Goal: Register for event/course

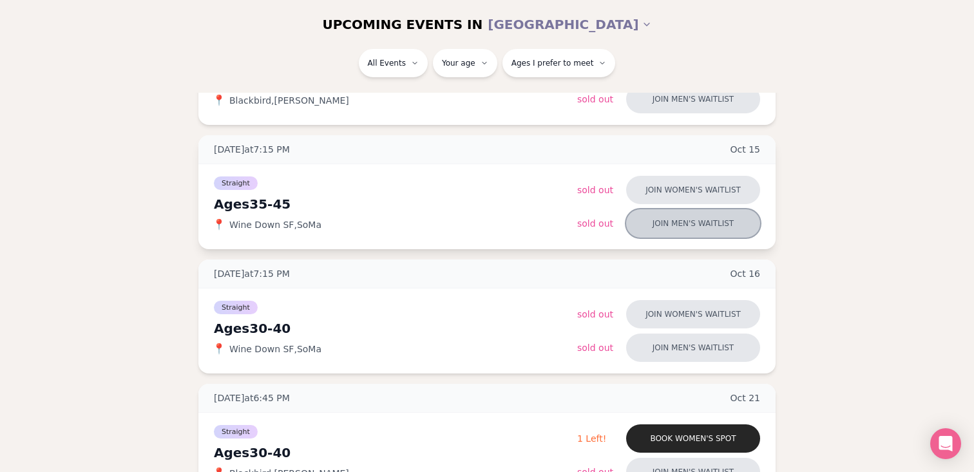
scroll to position [266, 0]
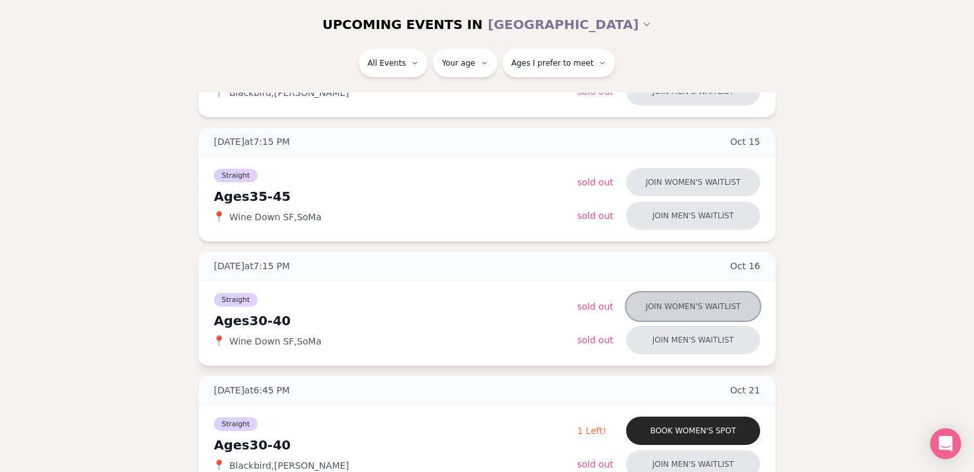
click at [683, 303] on button "Join women's waitlist" at bounding box center [693, 306] width 134 height 28
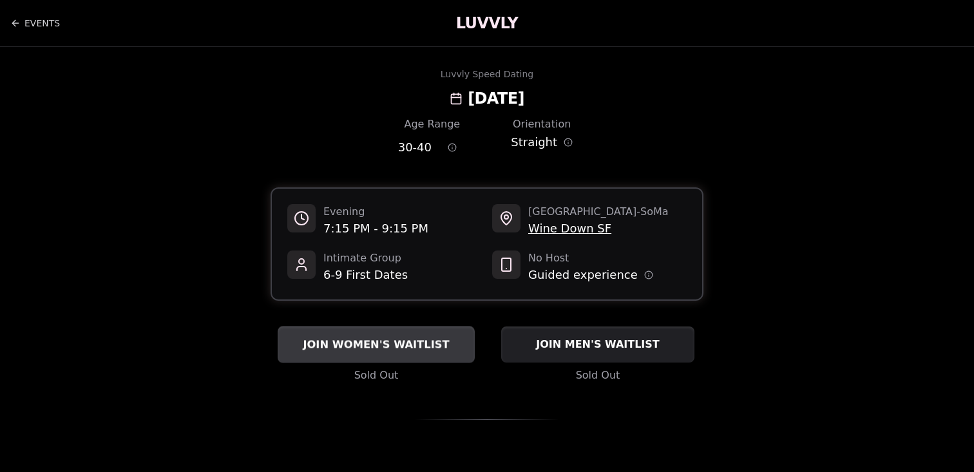
click at [403, 350] on span "JOIN WOMEN'S WAITLIST" at bounding box center [375, 344] width 151 height 15
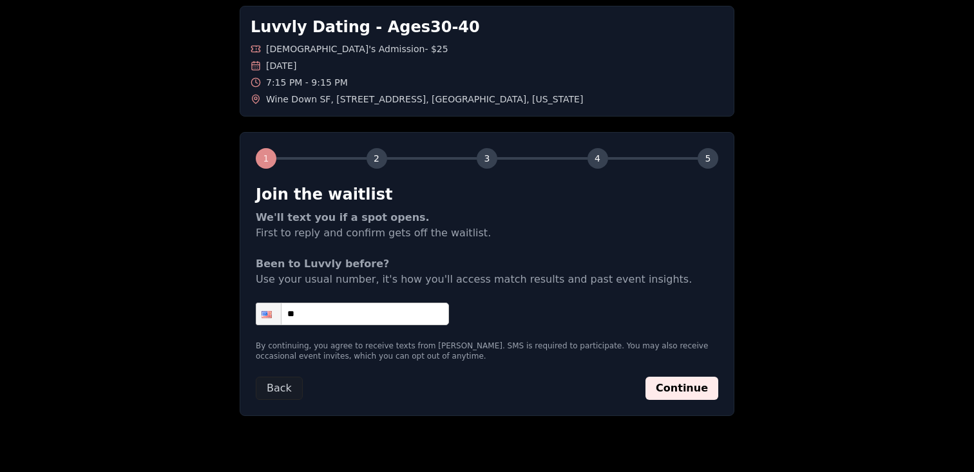
scroll to position [91, 0]
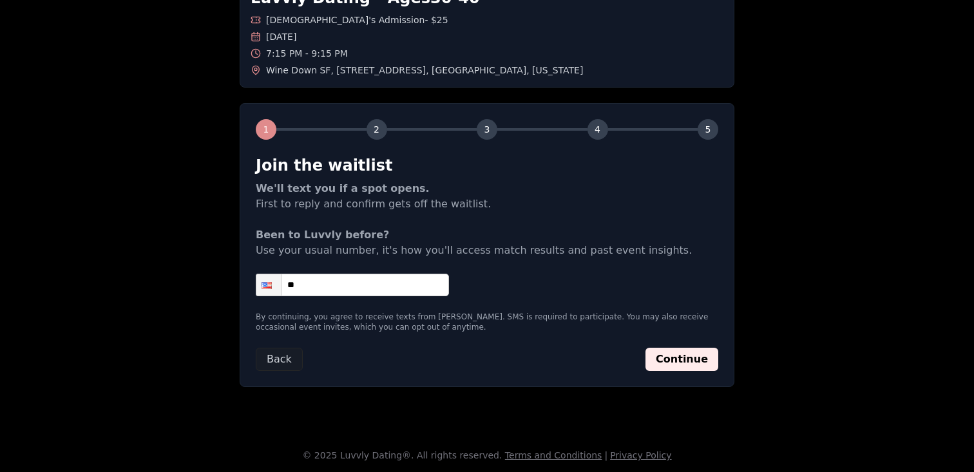
click at [400, 295] on input "**" at bounding box center [352, 285] width 193 height 23
type input "**********"
click at [692, 357] on button "Continue" at bounding box center [681, 359] width 73 height 23
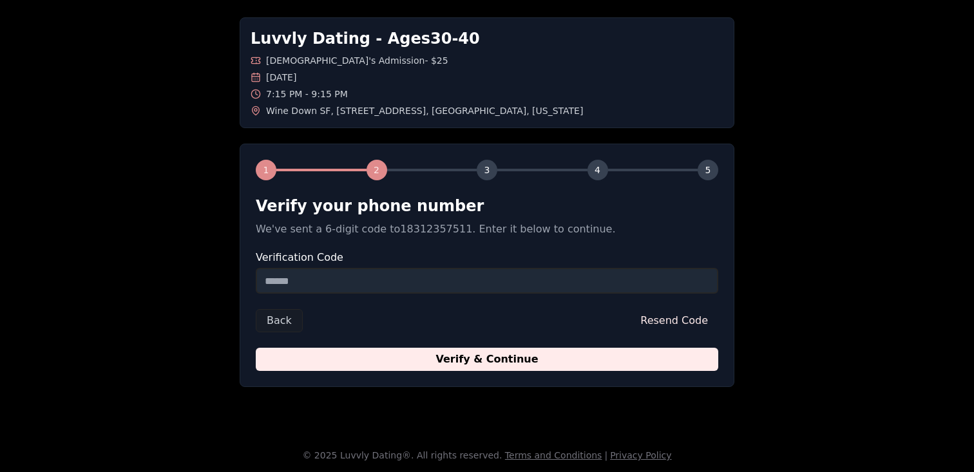
click at [381, 280] on input "Verification Code" at bounding box center [487, 281] width 462 height 26
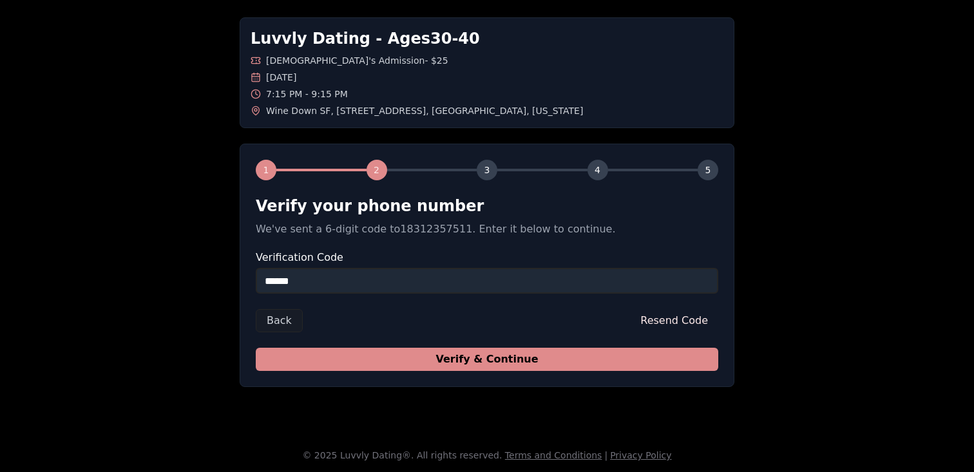
type input "******"
click at [436, 353] on button "Verify & Continue" at bounding box center [487, 359] width 462 height 23
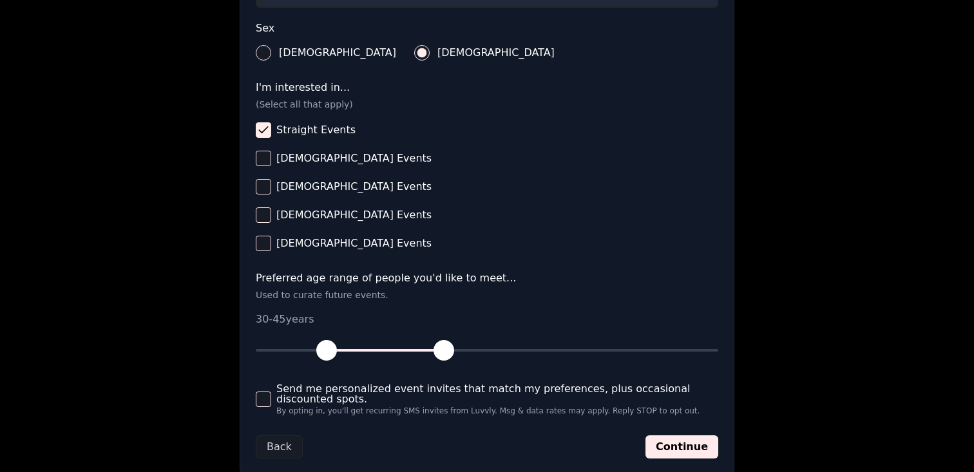
scroll to position [500, 0]
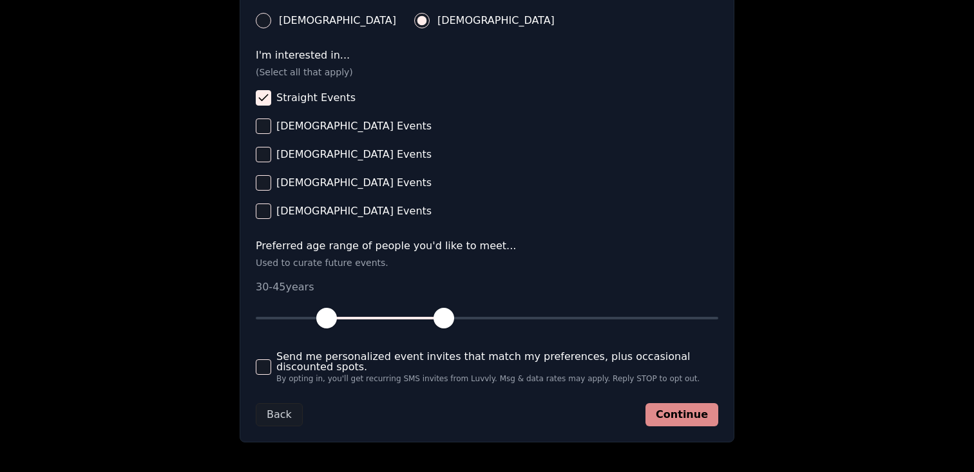
click at [682, 409] on button "Continue" at bounding box center [681, 414] width 73 height 23
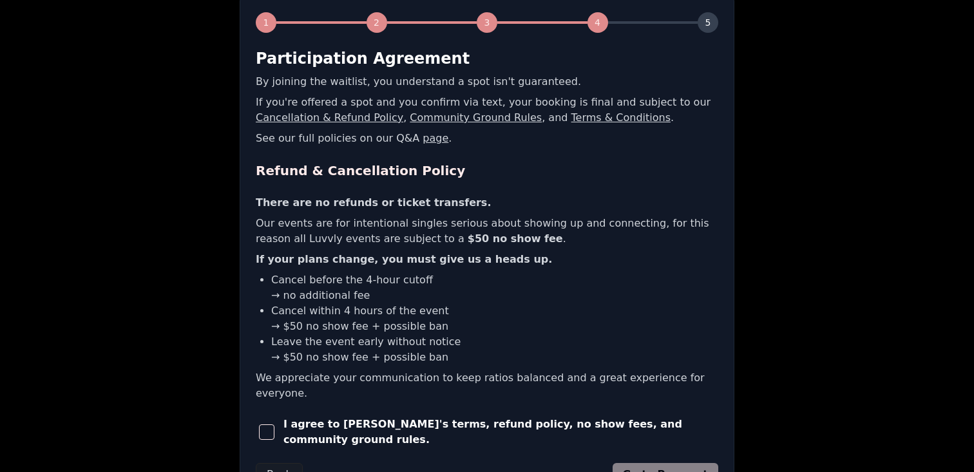
scroll to position [295, 0]
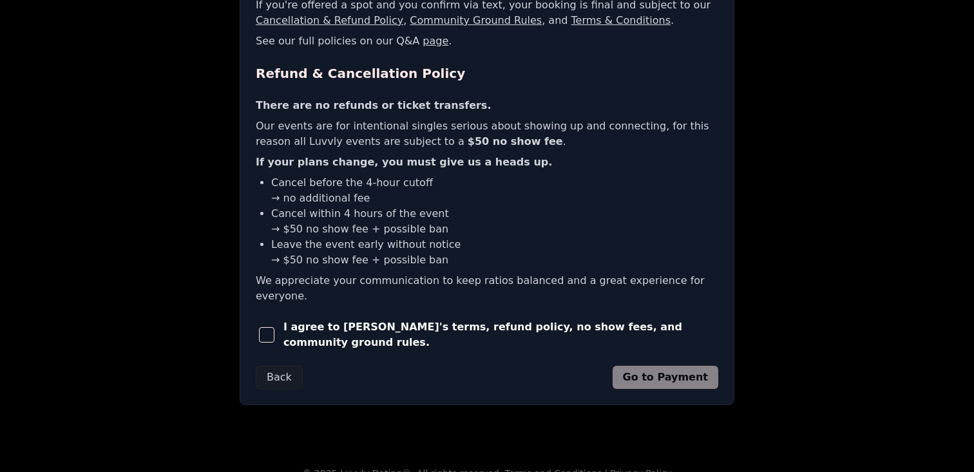
click at [269, 327] on span "button" at bounding box center [266, 334] width 15 height 15
click at [670, 366] on button "Go to Payment" at bounding box center [666, 377] width 106 height 23
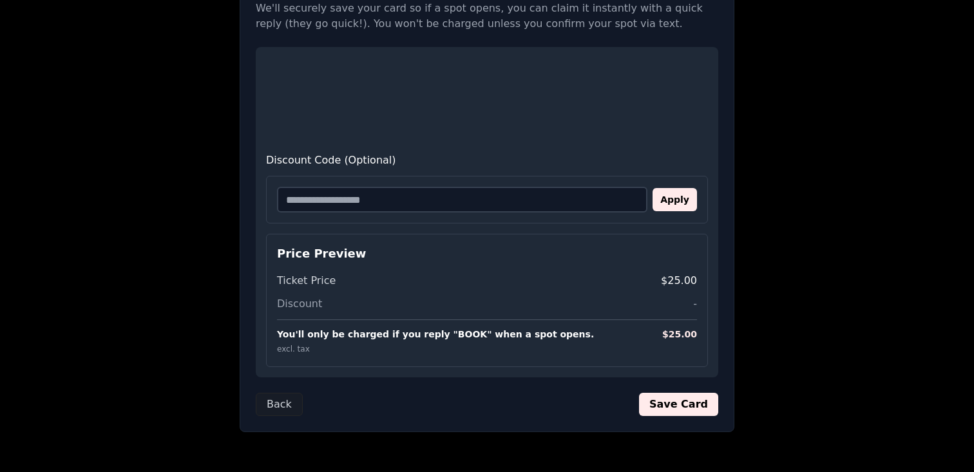
scroll to position [278, 0]
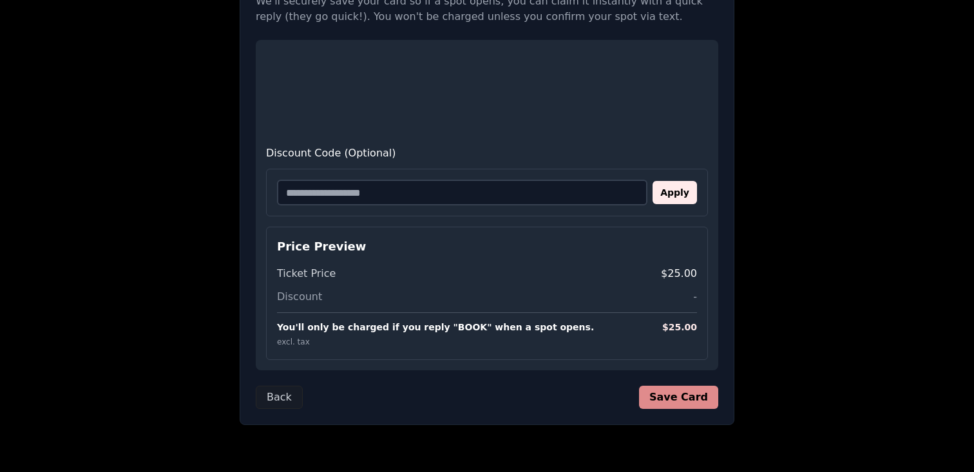
click at [699, 398] on button "Save Card" at bounding box center [678, 397] width 79 height 23
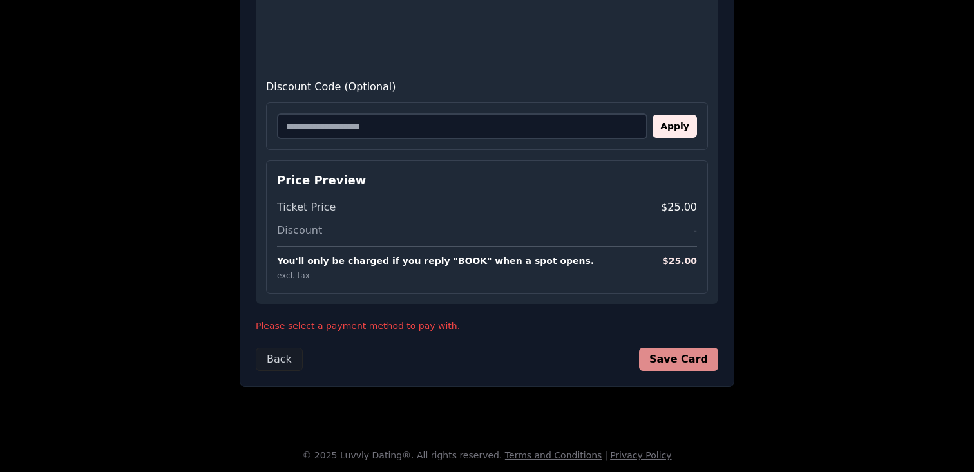
click at [703, 355] on button "Save Card" at bounding box center [678, 359] width 79 height 23
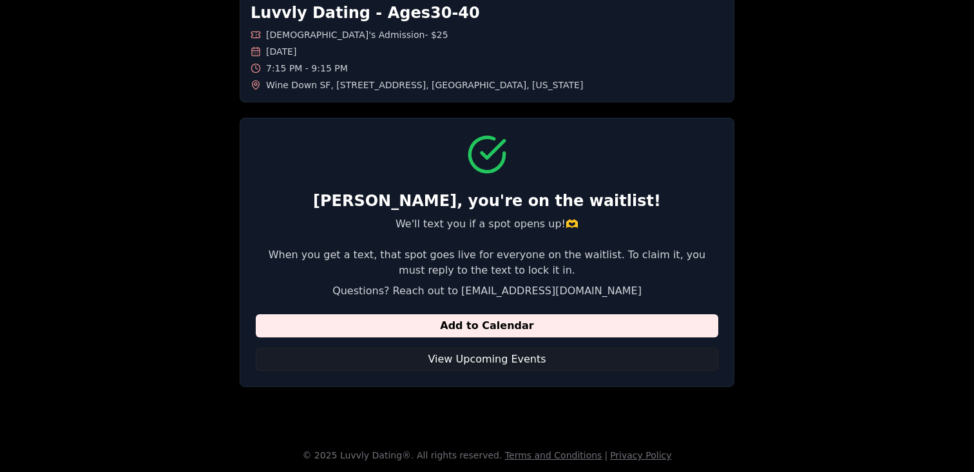
scroll to position [76, 0]
click at [535, 357] on button "View Upcoming Events" at bounding box center [487, 359] width 462 height 23
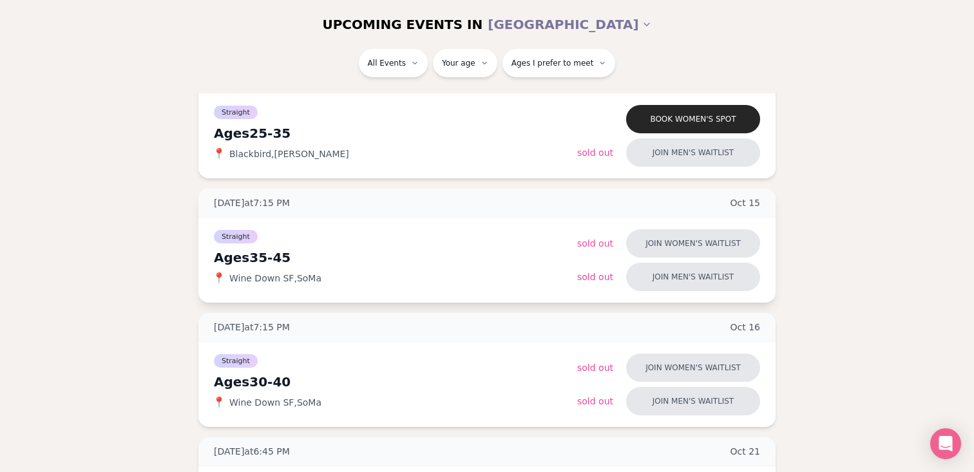
scroll to position [206, 0]
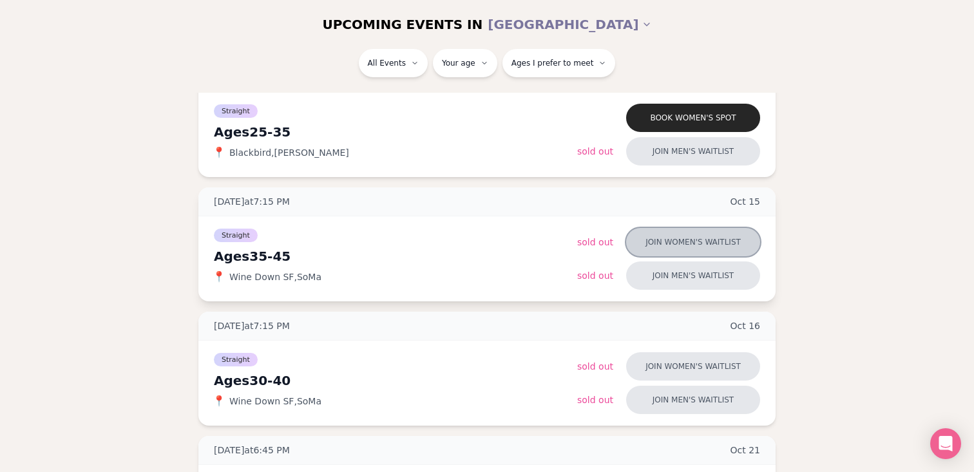
click at [699, 246] on button "Join women's waitlist" at bounding box center [693, 242] width 134 height 28
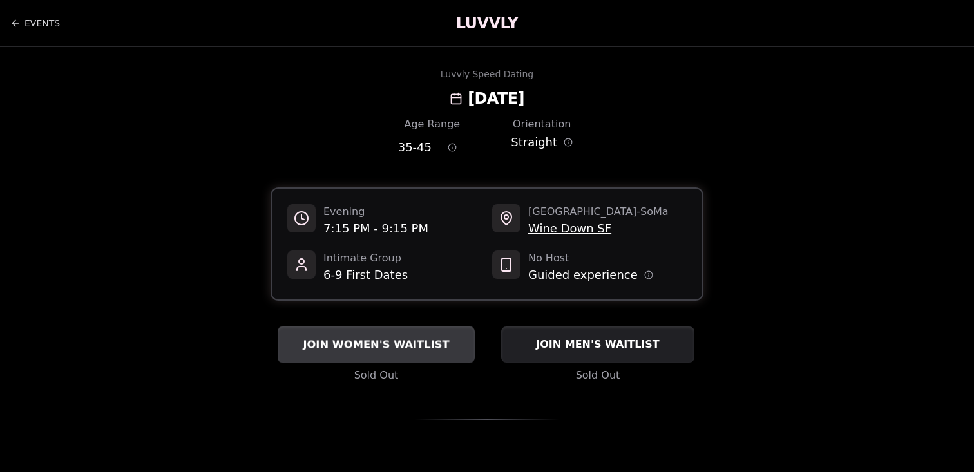
click at [443, 344] on span "JOIN WOMEN'S WAITLIST" at bounding box center [375, 344] width 151 height 15
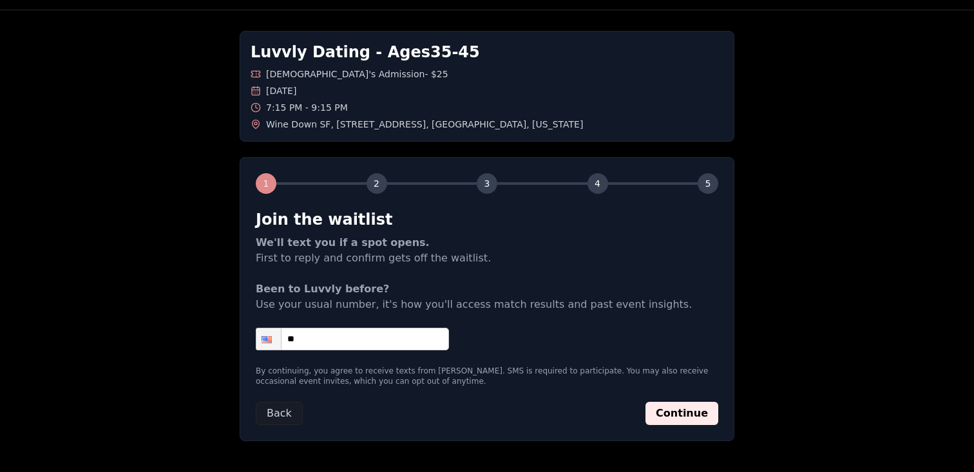
scroll to position [48, 0]
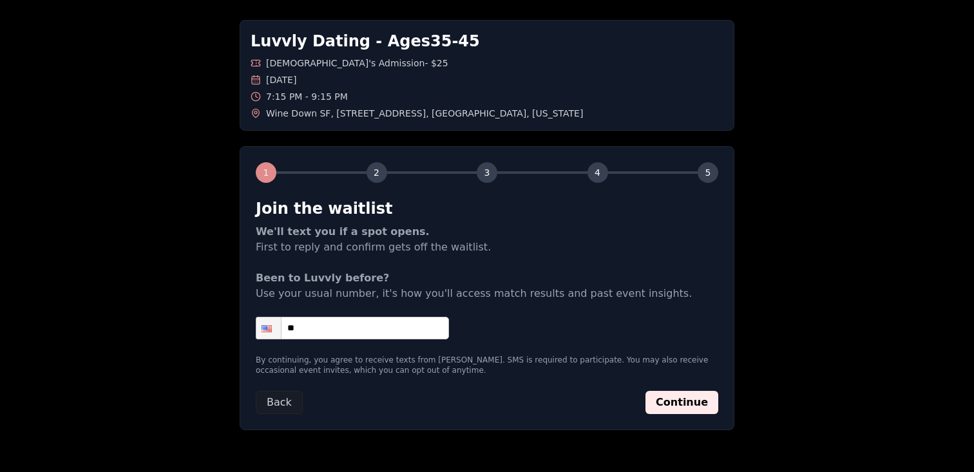
click at [395, 336] on input "**" at bounding box center [352, 328] width 193 height 23
type input "**********"
click at [680, 403] on button "Continue" at bounding box center [681, 402] width 73 height 23
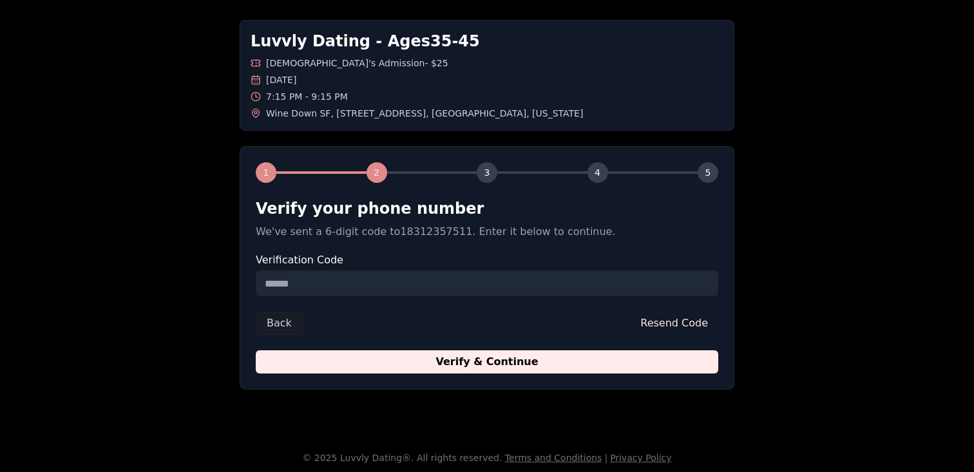
click at [509, 281] on input "Verification Code" at bounding box center [487, 284] width 462 height 26
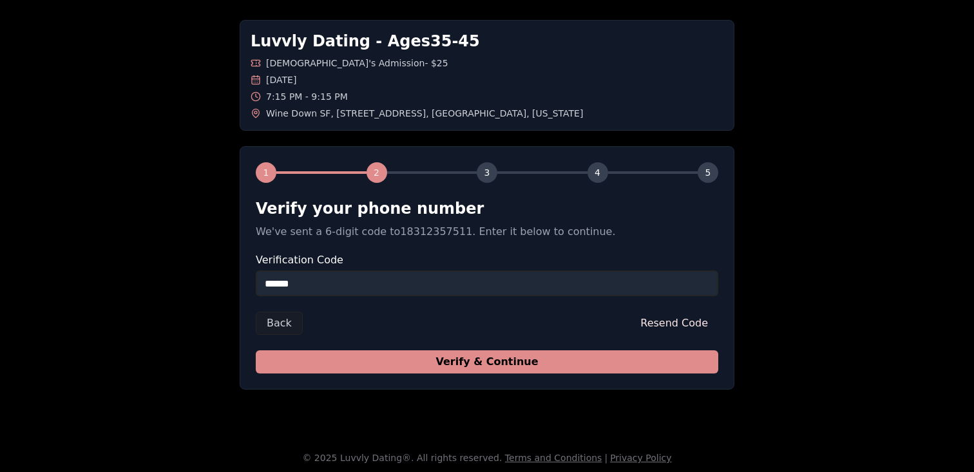
type input "******"
click at [491, 359] on button "Verify & Continue" at bounding box center [487, 361] width 462 height 23
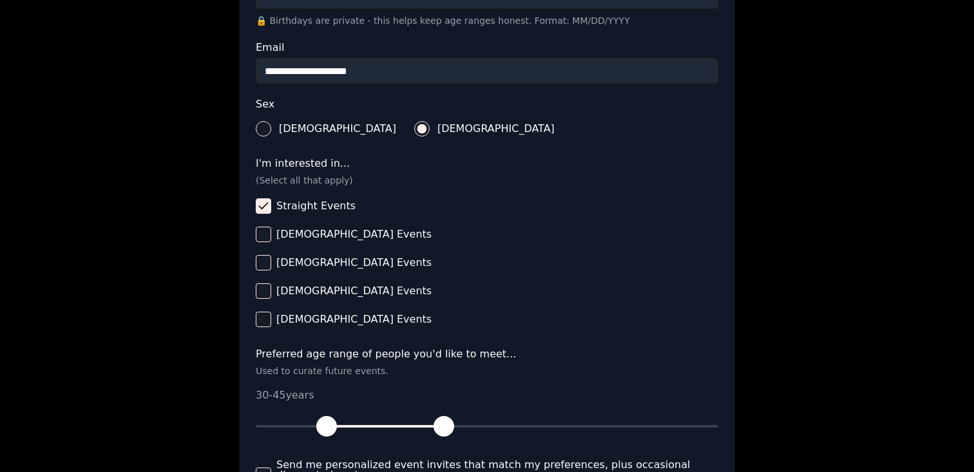
scroll to position [540, 0]
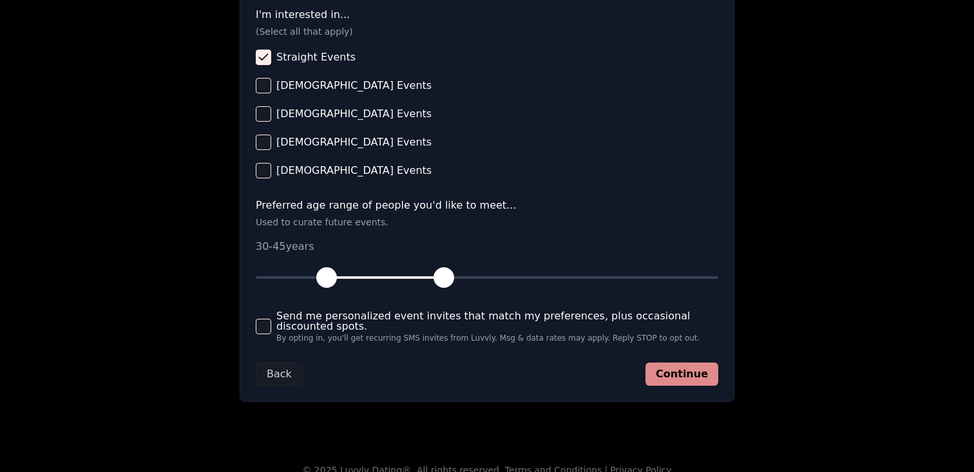
click at [697, 370] on button "Continue" at bounding box center [681, 374] width 73 height 23
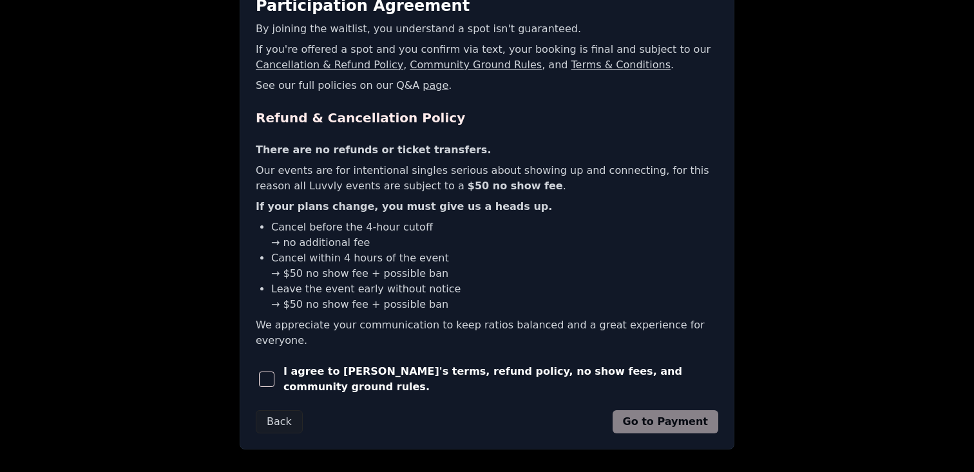
scroll to position [283, 0]
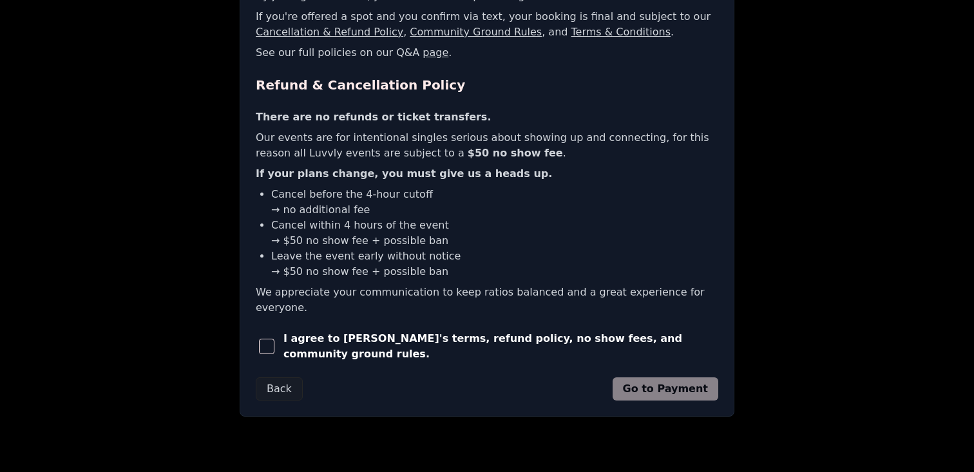
click at [274, 339] on span "button" at bounding box center [266, 346] width 15 height 15
click at [680, 377] on button "Go to Payment" at bounding box center [666, 388] width 106 height 23
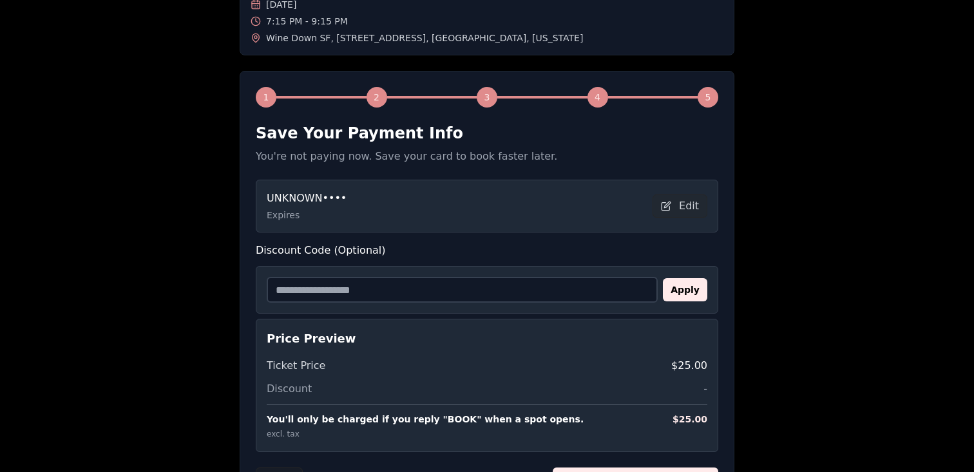
scroll to position [117, 0]
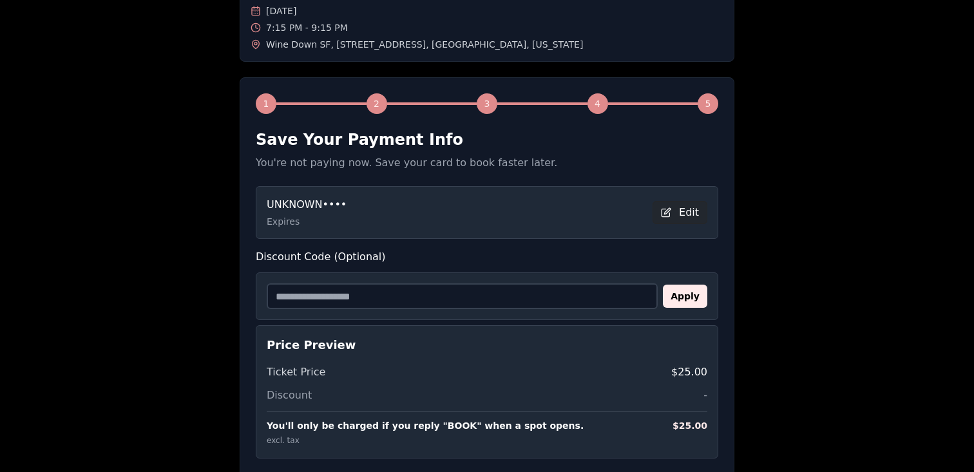
click at [679, 211] on button "Edit" at bounding box center [679, 212] width 55 height 23
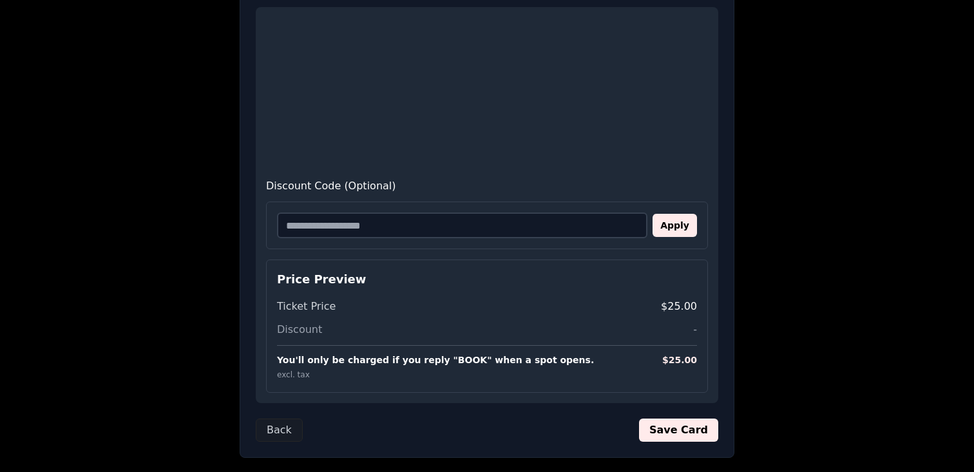
scroll to position [328, 0]
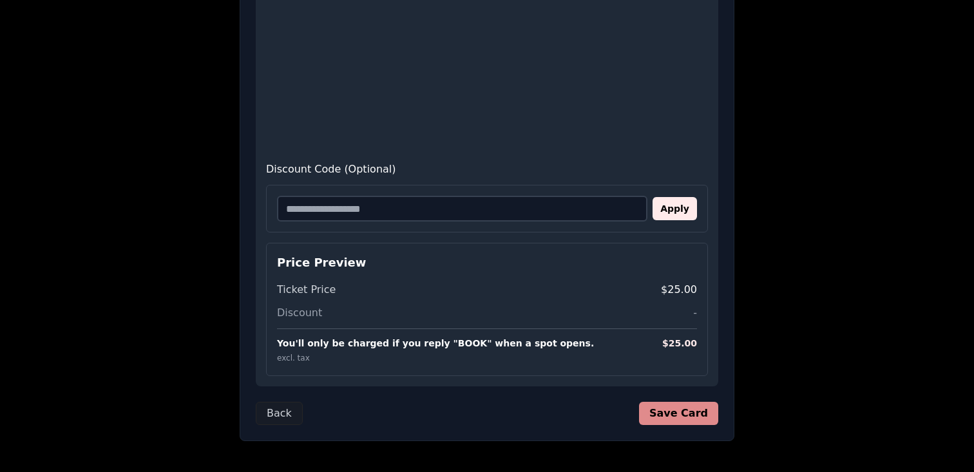
click at [681, 423] on button "Save Card" at bounding box center [678, 413] width 79 height 23
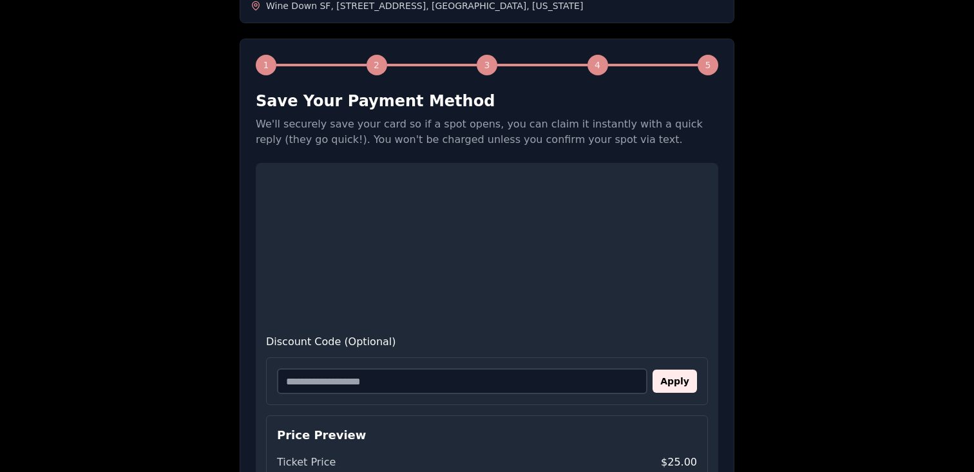
scroll to position [76, 0]
